Goal: Task Accomplishment & Management: Use online tool/utility

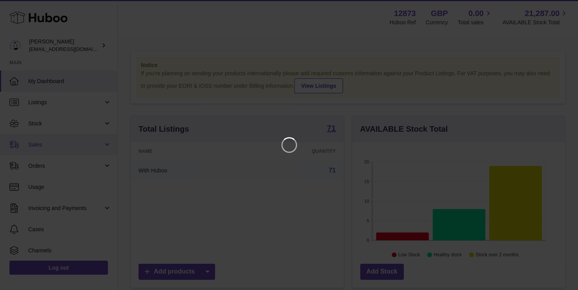
scroll to position [122, 216]
click at [560, 6] on icon "Close" at bounding box center [562, 6] width 9 height 9
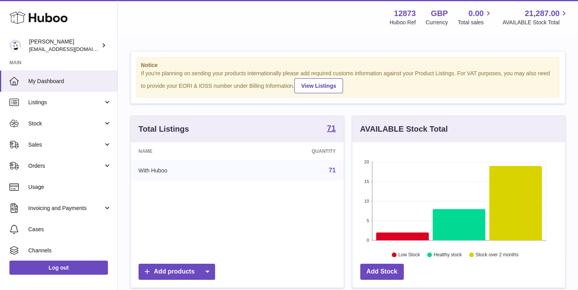
scroll to position [392025, 391934]
click at [40, 169] on span "Orders" at bounding box center [65, 165] width 75 height 7
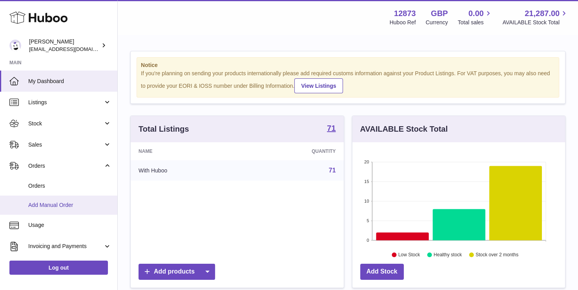
click at [45, 198] on link "Add Manual Order" at bounding box center [58, 205] width 117 height 19
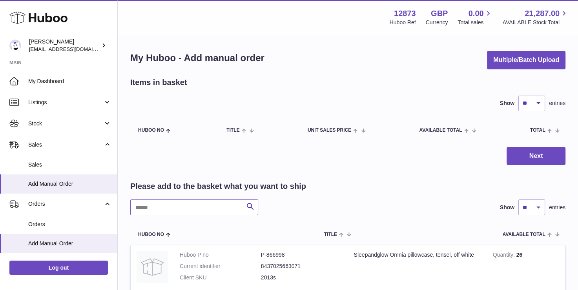
click at [165, 204] on input "text" at bounding box center [194, 208] width 128 height 16
type input "****"
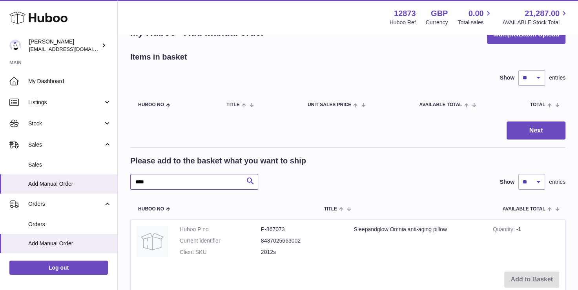
scroll to position [39, 0]
